Goal: Task Accomplishment & Management: Complete application form

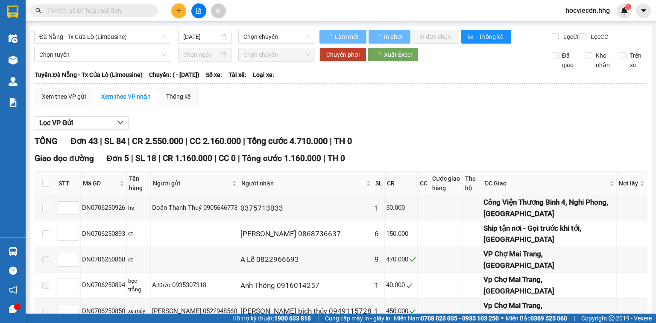
type input "[DATE]"
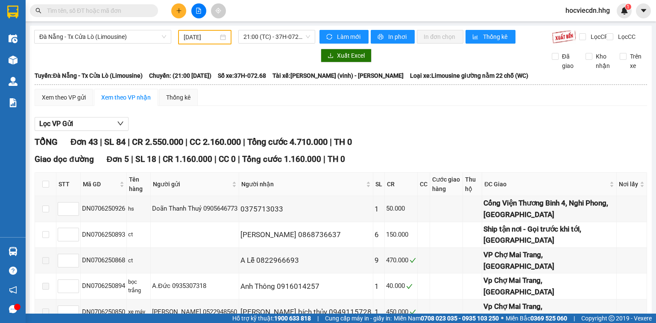
click at [102, 7] on input "text" at bounding box center [97, 10] width 101 height 9
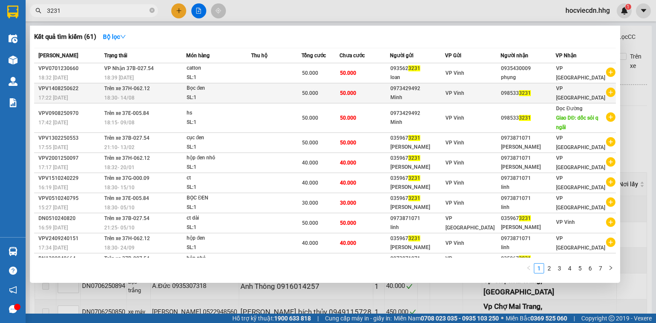
type input "3231"
click at [232, 90] on div "Bọc đen" at bounding box center [219, 88] width 64 height 9
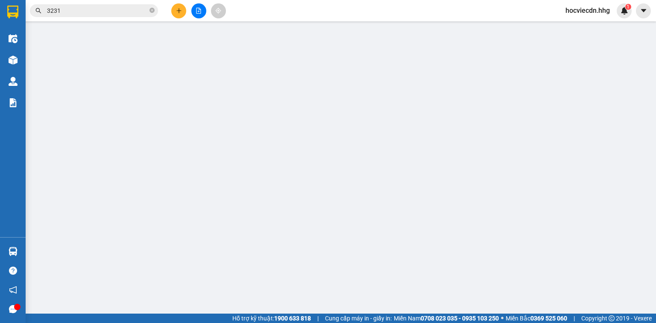
type input "0973429492"
type input "Minh"
type input "0985333231"
type input "50.000"
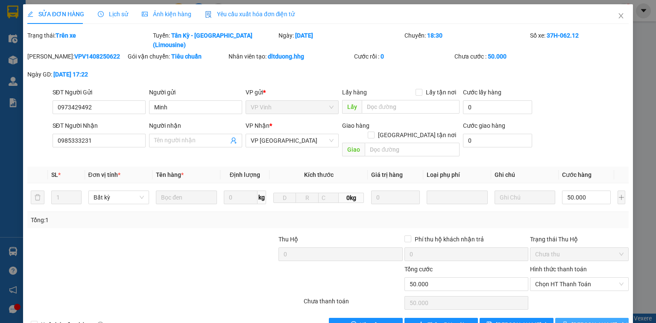
click at [567, 311] on icon "printer" at bounding box center [565, 324] width 6 height 6
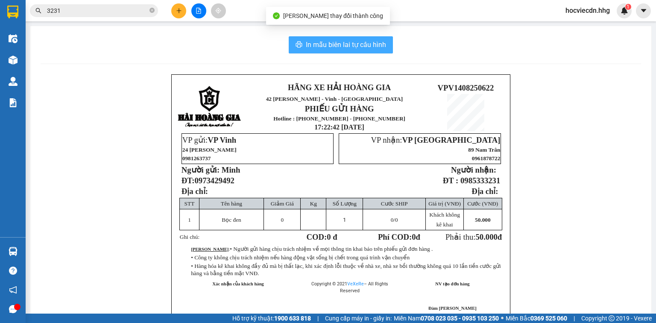
click at [339, 41] on span "In mẫu biên lai tự cấu hình" at bounding box center [346, 44] width 80 height 11
